Goal: Information Seeking & Learning: Check status

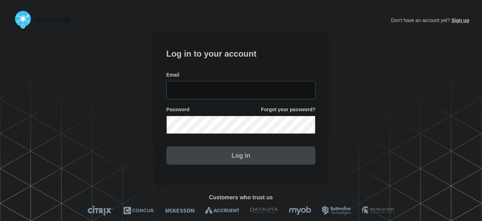
type input "tyler.wolkey@conexon.us"
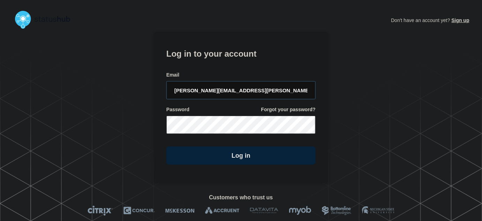
click at [291, 84] on body "Don't have an account yet? Sign up Don't have an account yet? Sign up Log in to…" at bounding box center [241, 110] width 482 height 221
click at [272, 60] on form "Log in to your account Email tyler.wolkey@conexon.us Password Forgot your passw…" at bounding box center [241, 105] width 149 height 118
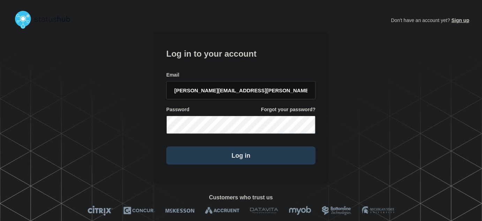
click at [258, 158] on button "Log in" at bounding box center [241, 155] width 149 height 18
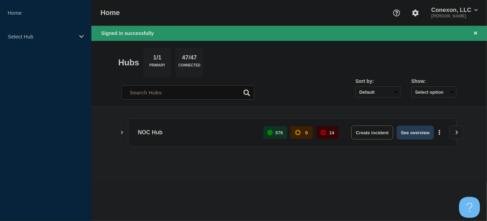
click at [425, 131] on button "See overview" at bounding box center [415, 132] width 37 height 14
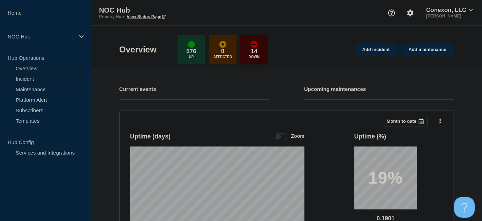
click at [38, 80] on link "Incident" at bounding box center [42, 78] width 84 height 10
